Goal: Check status

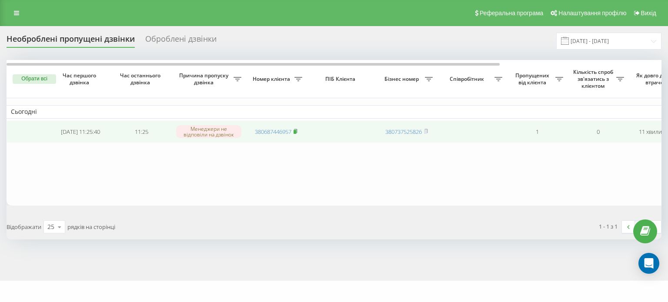
click at [296, 133] on rect at bounding box center [294, 132] width 3 height 4
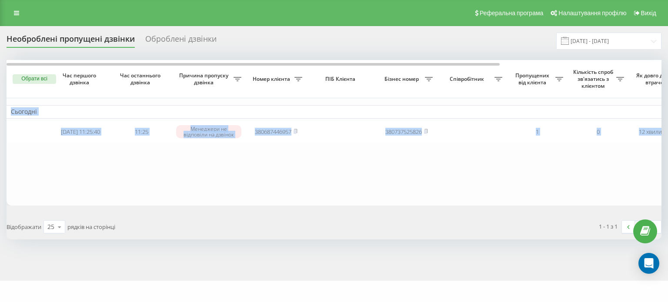
scroll to position [0, 214]
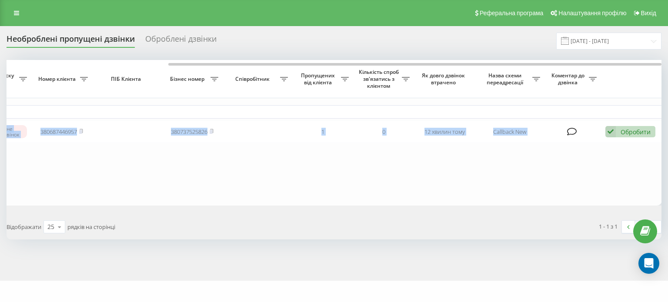
drag, startPoint x: 480, startPoint y: 48, endPoint x: 449, endPoint y: 58, distance: 32.7
click at [467, 58] on div "Необроблені пропущені дзвінки Оброблені дзвінки 19.08.2025 - 20.08.2025 Обрати …" at bounding box center [334, 136] width 655 height 207
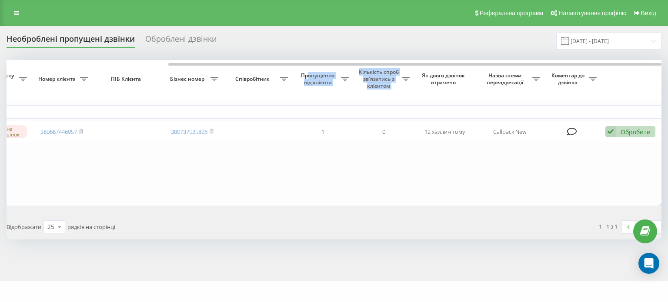
drag, startPoint x: 414, startPoint y: 68, endPoint x: 308, endPoint y: 68, distance: 106.5
click at [308, 68] on tr "Обрати всі Час першого дзвінка Час останнього дзвінка Причина пропуску дзвінка …" at bounding box center [227, 79] width 870 height 38
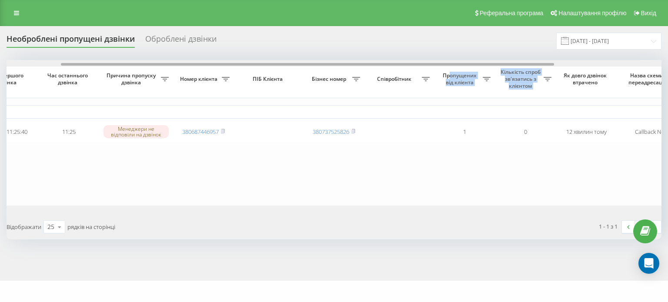
scroll to position [0, 17]
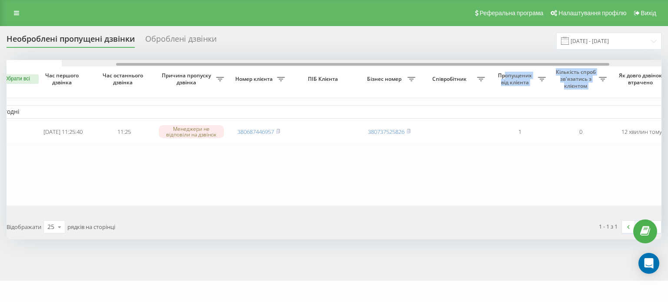
drag, startPoint x: 321, startPoint y: 64, endPoint x: 173, endPoint y: 69, distance: 148.3
click at [173, 69] on div "Обрати всі Час першого дзвінка Час останнього дзвінка Причина пропуску дзвінка …" at bounding box center [334, 133] width 655 height 146
